Goal: Information Seeking & Learning: Learn about a topic

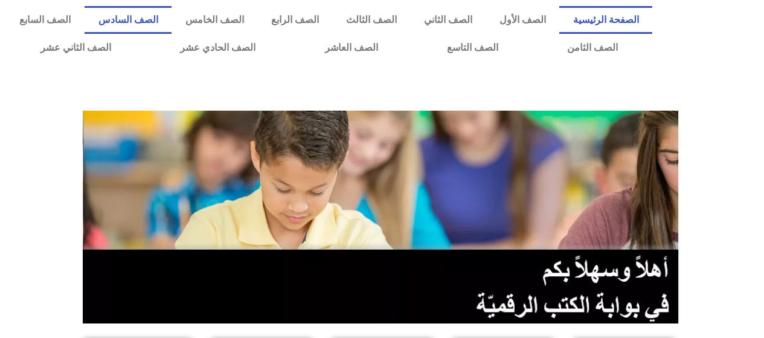
click at [172, 21] on link "الصف السادس" at bounding box center [128, 20] width 87 height 28
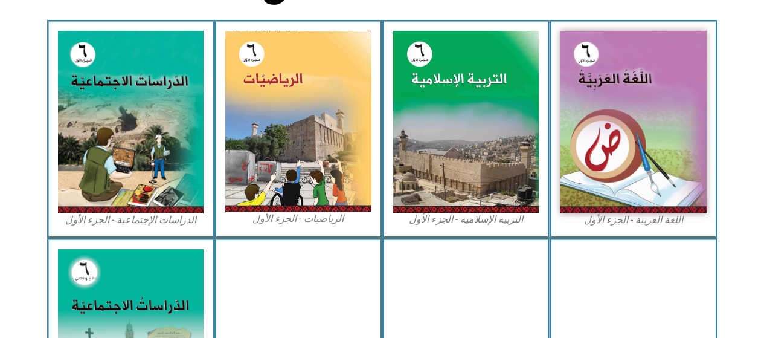
scroll to position [363, 0]
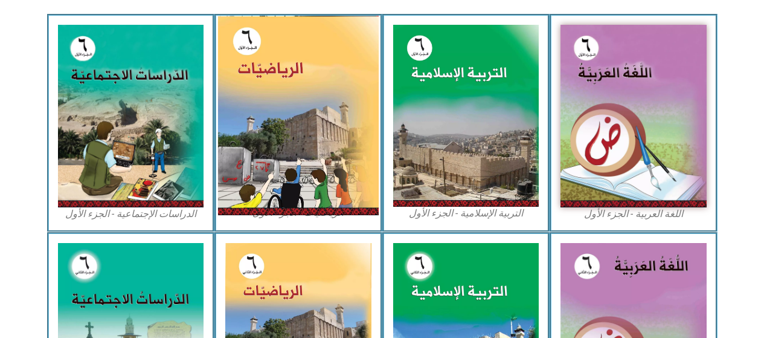
click at [269, 82] on img at bounding box center [298, 115] width 161 height 199
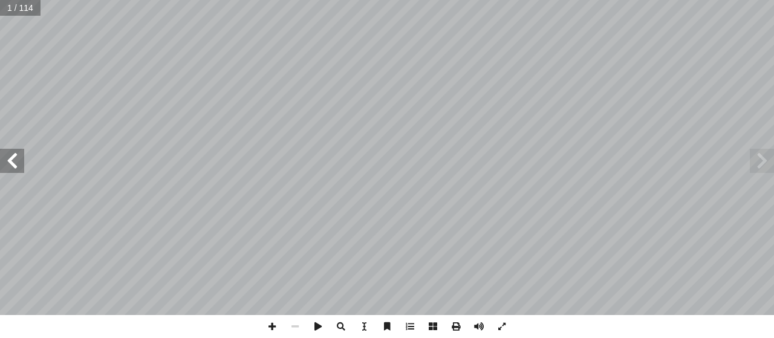
click at [8, 161] on span at bounding box center [12, 161] width 24 height 24
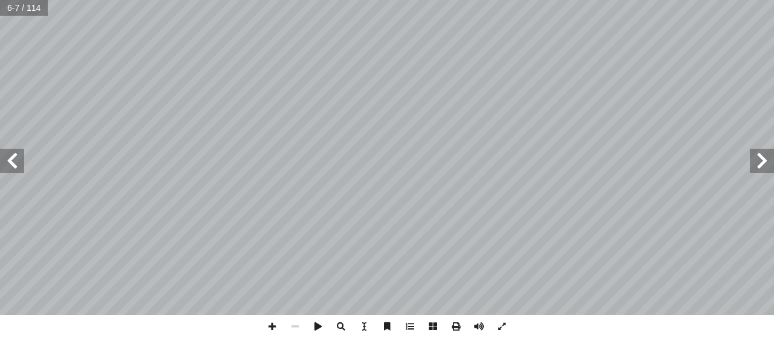
click at [8, 161] on span at bounding box center [12, 161] width 24 height 24
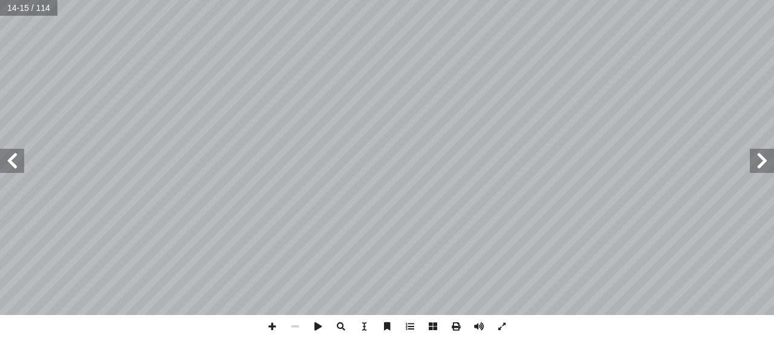
click at [8, 161] on span at bounding box center [12, 161] width 24 height 24
click at [767, 155] on span at bounding box center [761, 161] width 24 height 24
click at [754, 166] on span at bounding box center [761, 161] width 24 height 24
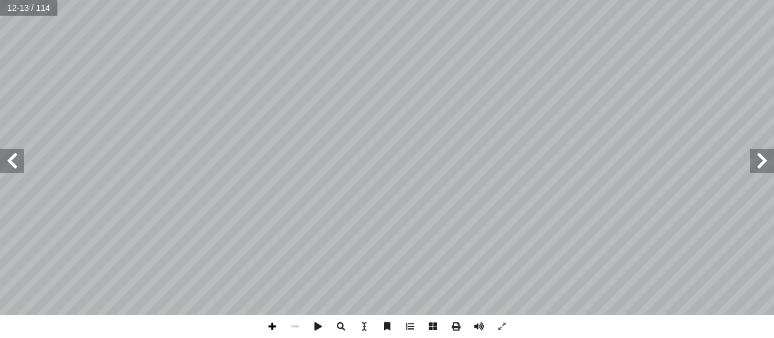
click at [270, 327] on span at bounding box center [271, 326] width 23 height 23
